Goal: Task Accomplishment & Management: Complete application form

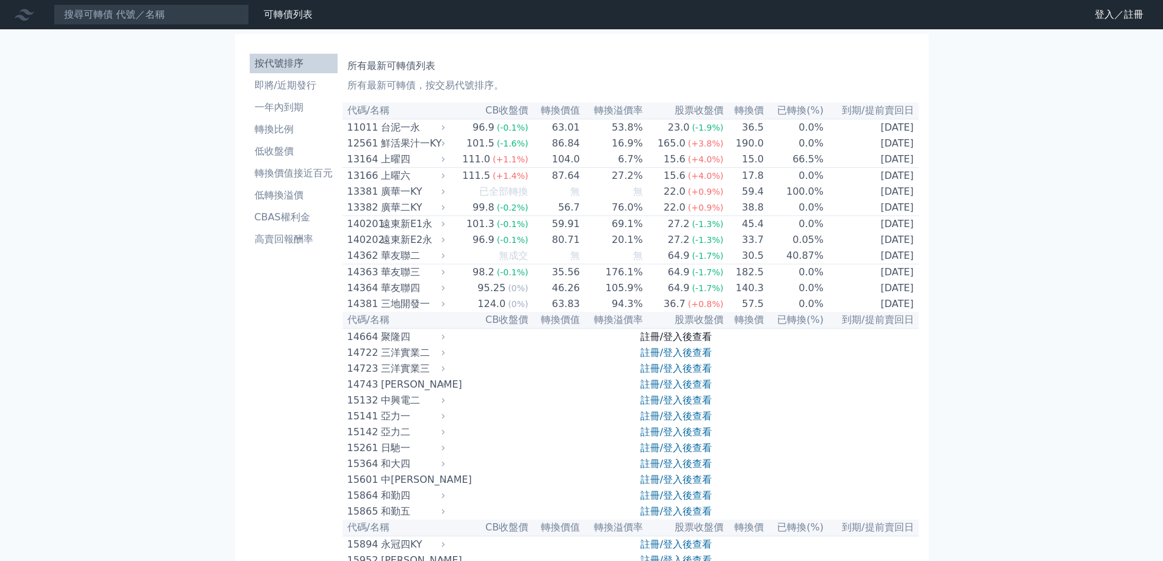
click at [647, 343] on link "註冊/登入後查看" at bounding box center [676, 337] width 71 height 12
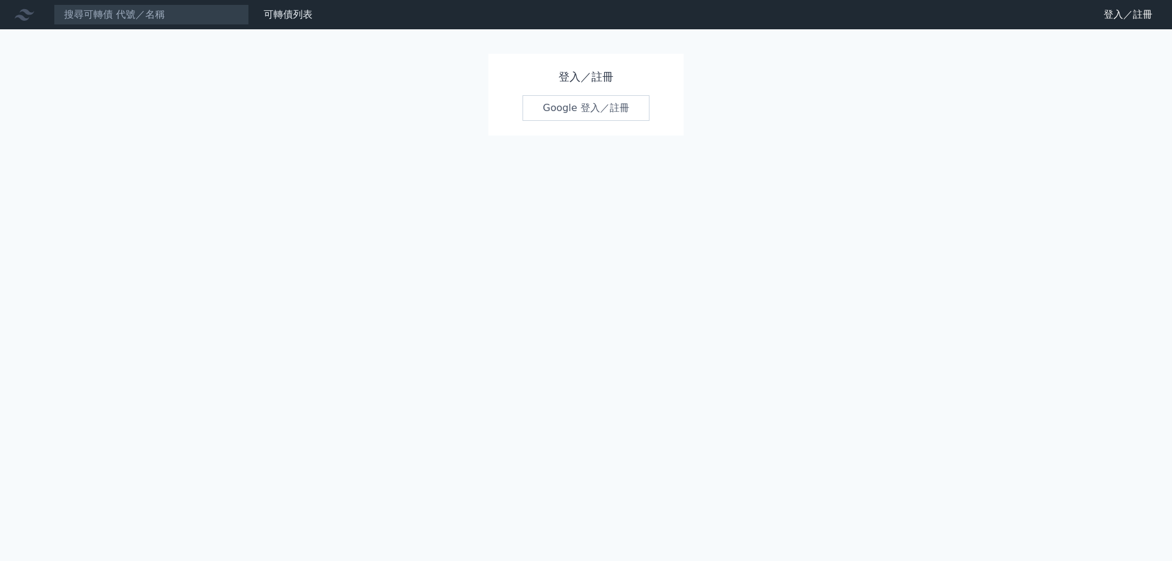
click at [616, 106] on link "Google 登入／註冊" at bounding box center [586, 108] width 127 height 26
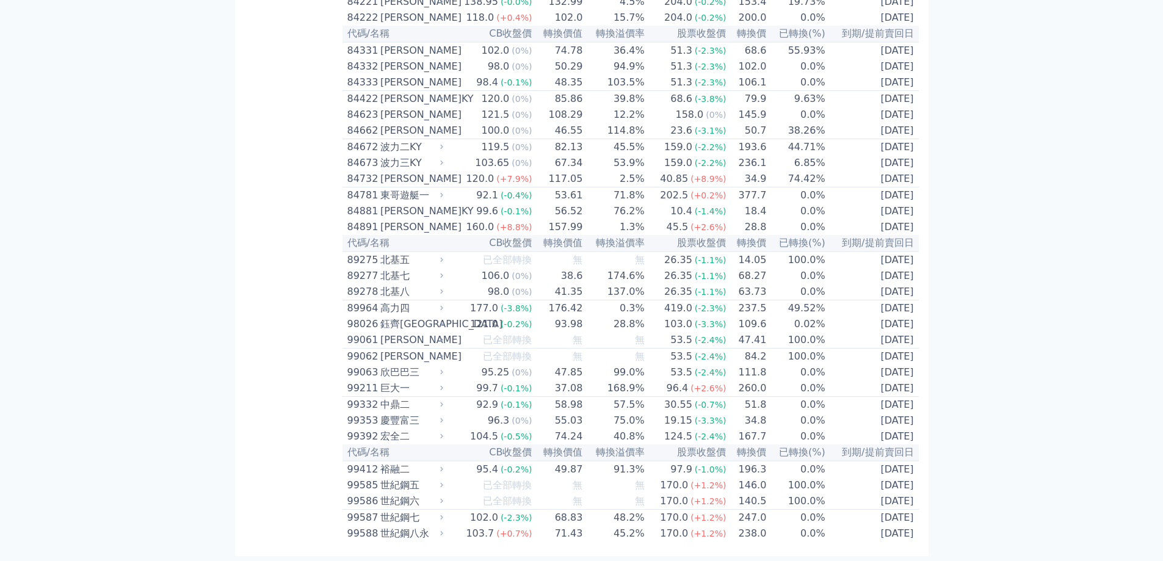
scroll to position [7101, 0]
